Goal: Go to known website: Go to known website

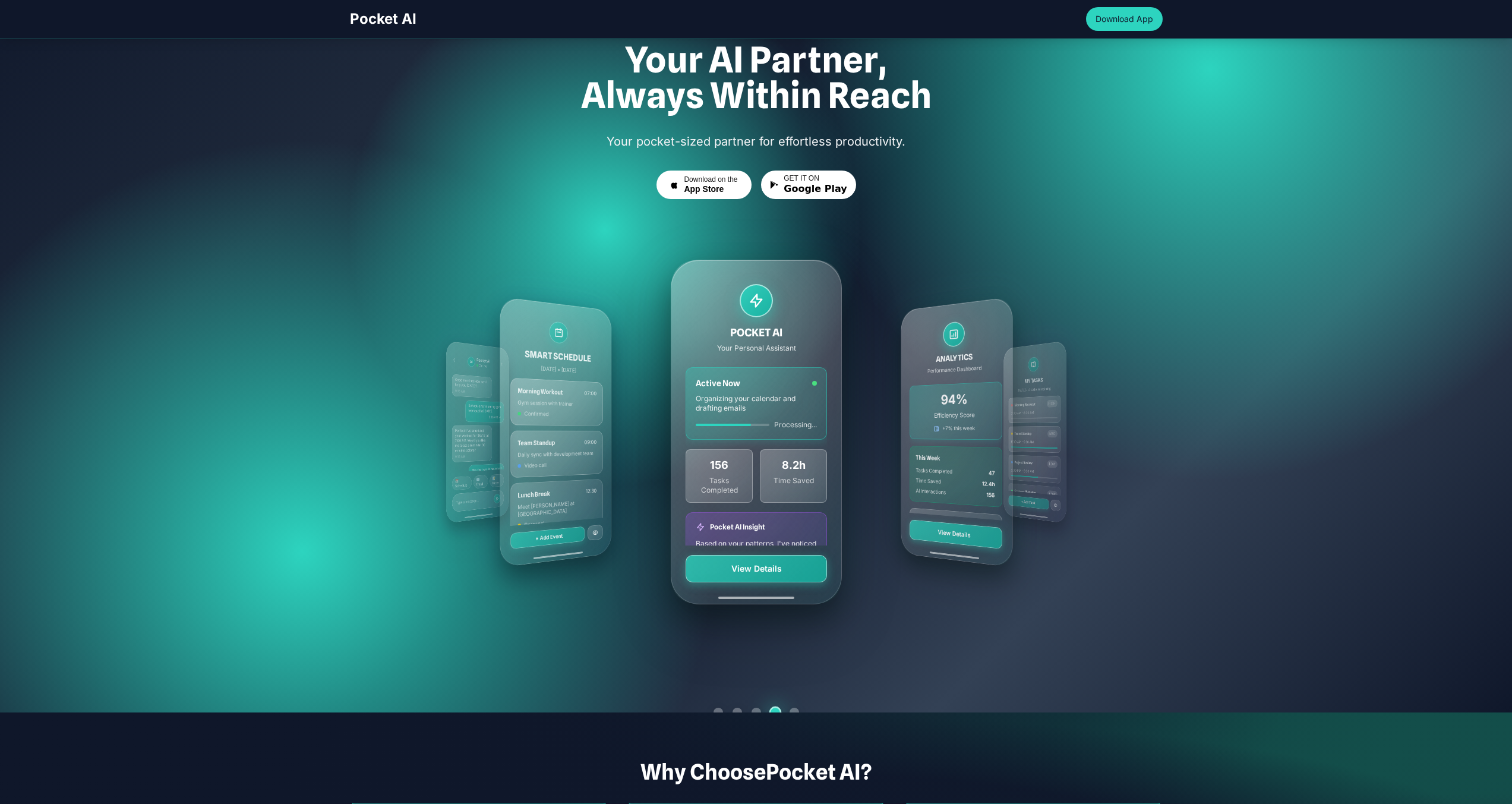
scroll to position [278, 0]
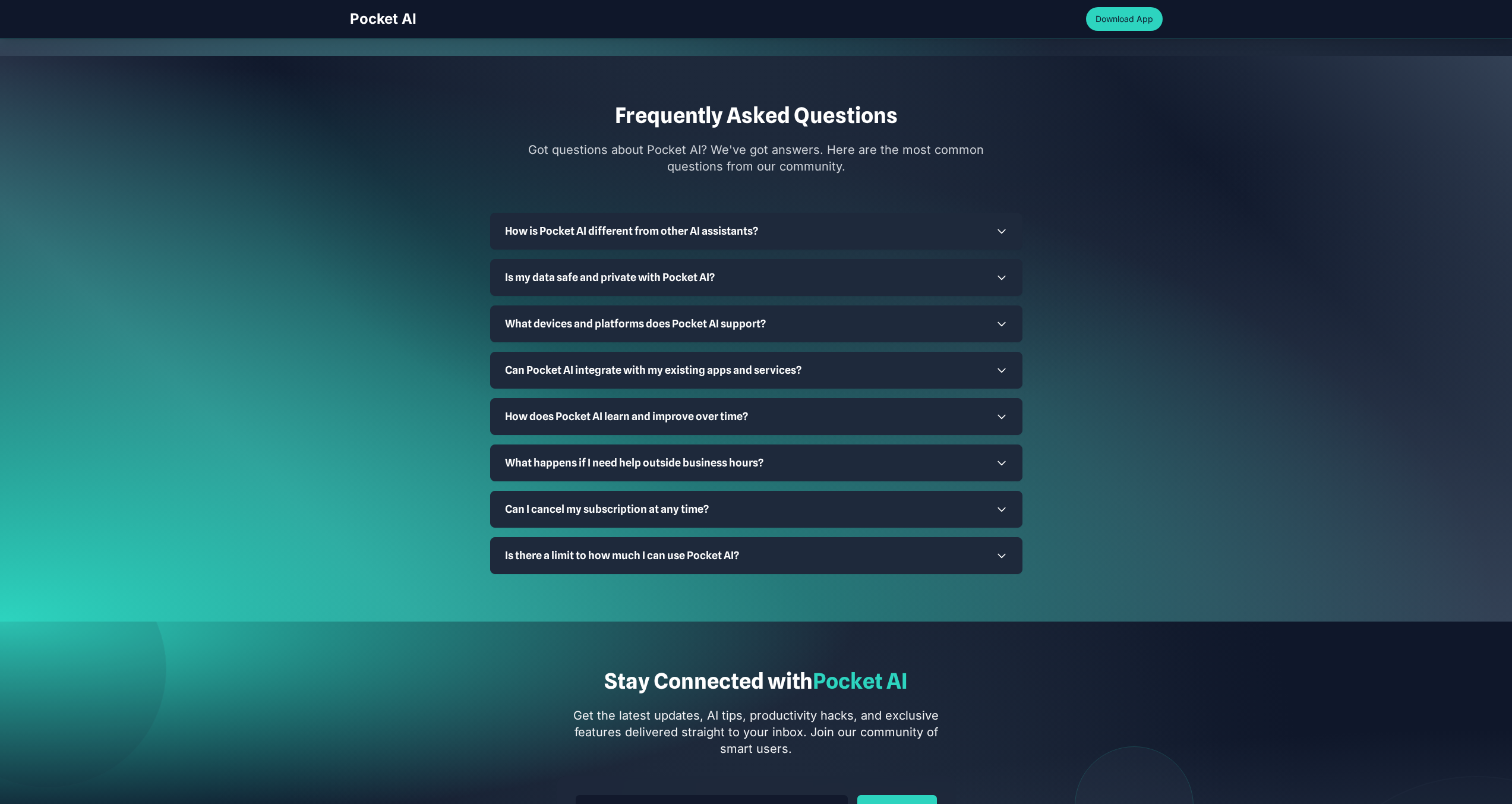
scroll to position [3829, 0]
